Goal: Task Accomplishment & Management: Manage account settings

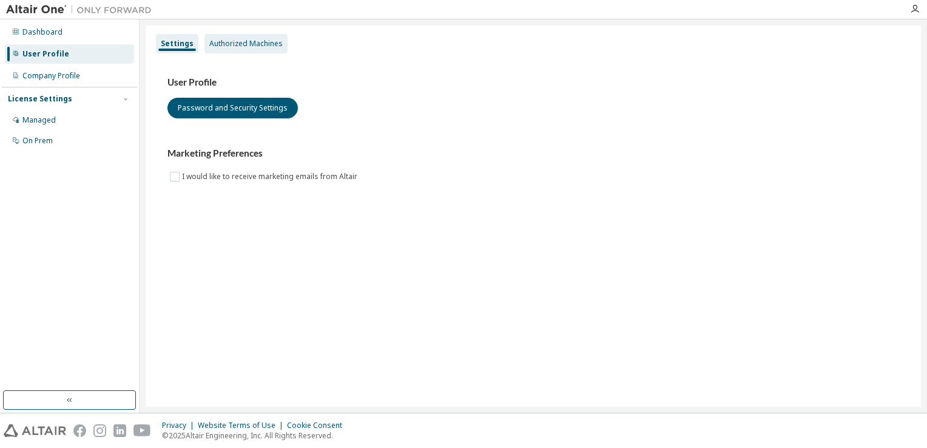
click at [246, 48] on div "Authorized Machines" at bounding box center [245, 44] width 73 height 10
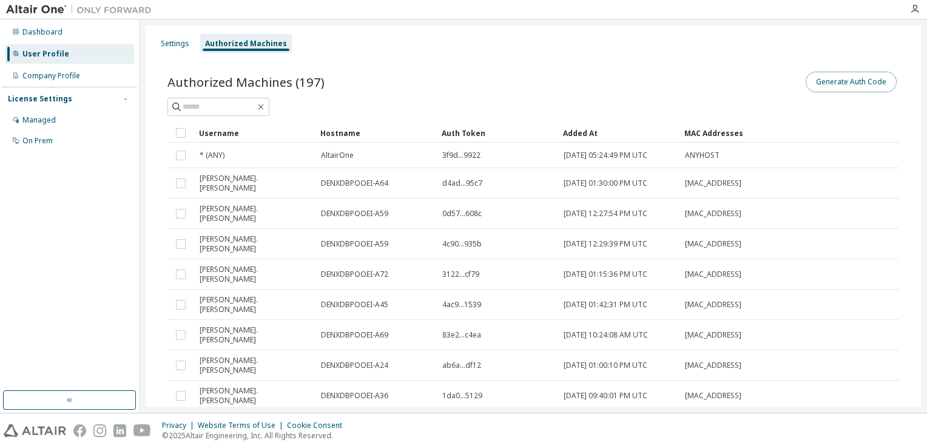
click at [823, 83] on button "Generate Auth Code" at bounding box center [851, 82] width 91 height 21
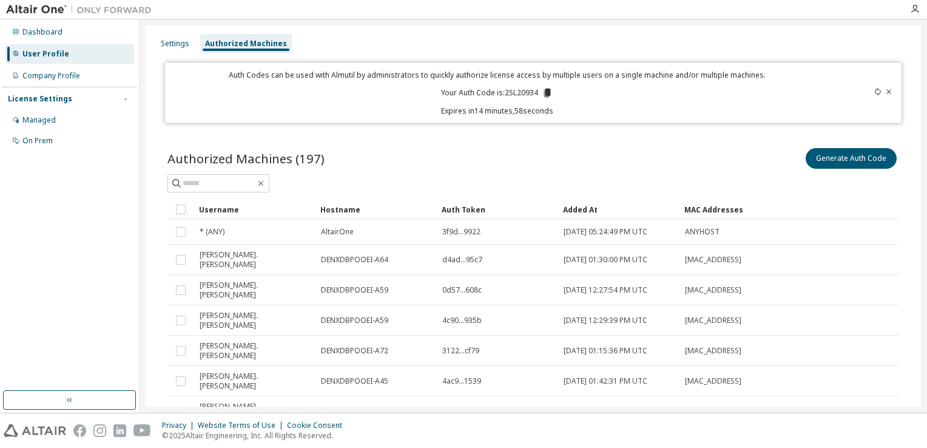
click at [546, 91] on icon at bounding box center [547, 93] width 7 height 8
